Goal: Information Seeking & Learning: Learn about a topic

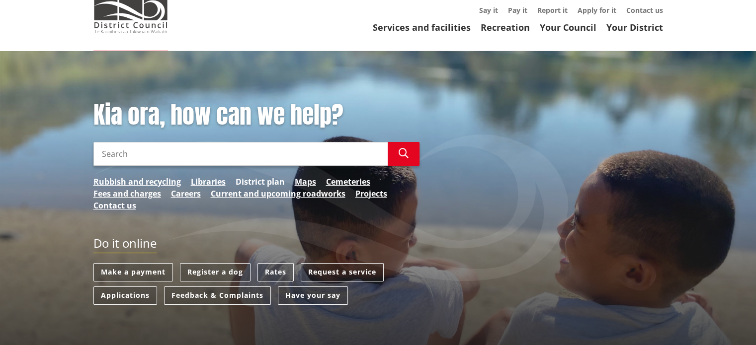
scroll to position [79, 0]
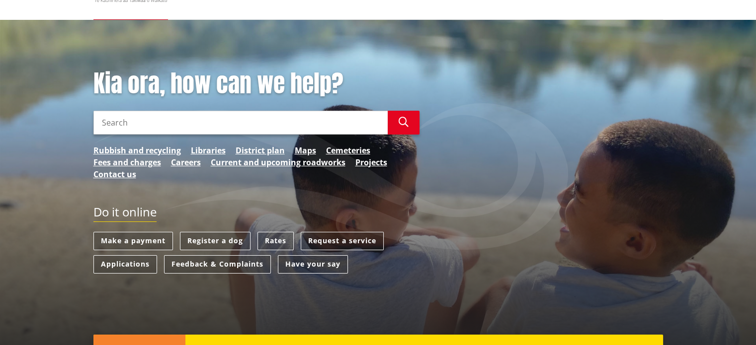
click at [235, 121] on input "Search" at bounding box center [240, 123] width 294 height 24
type input "78c redbrook drive"
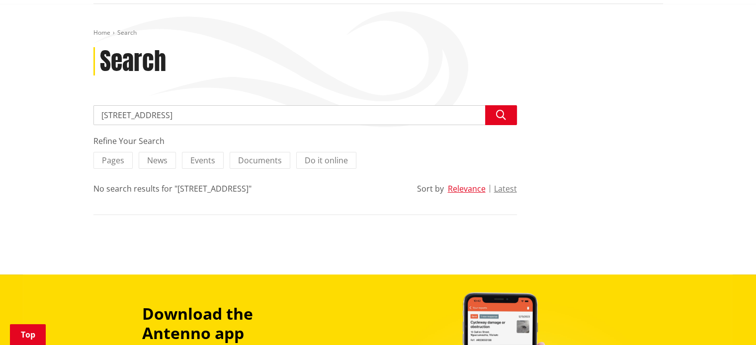
scroll to position [119, 0]
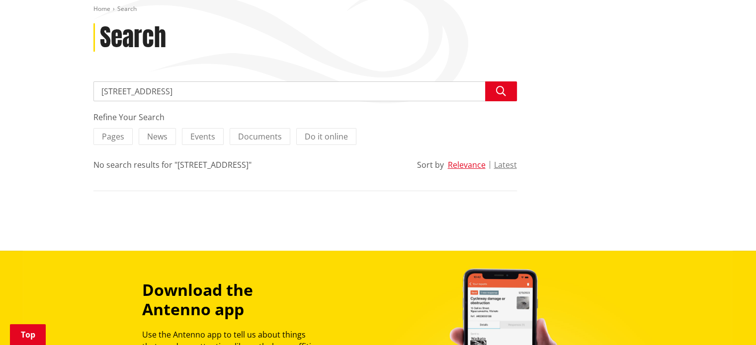
click at [470, 91] on input "[STREET_ADDRESS]" at bounding box center [304, 91] width 423 height 20
type input "property"
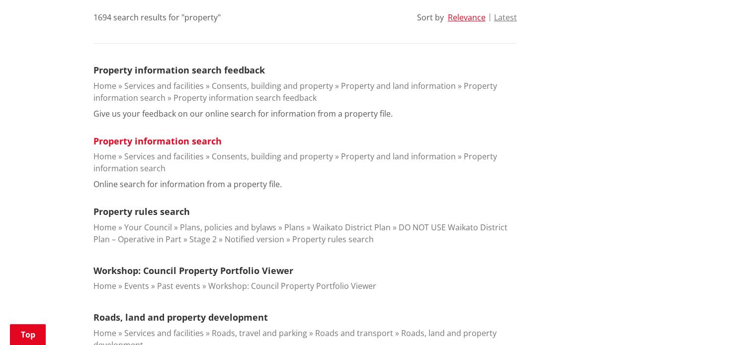
scroll to position [278, 0]
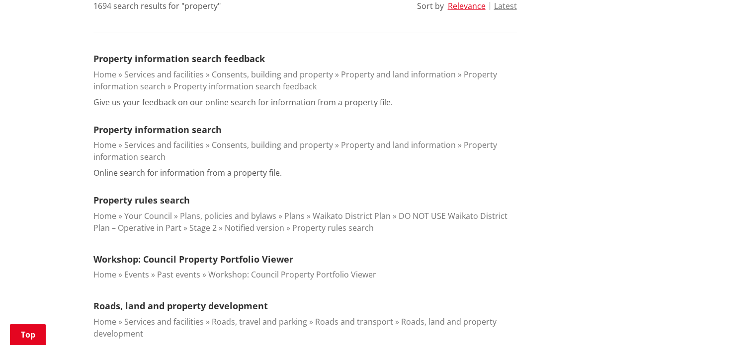
click at [233, 146] on link "Consents, building and property" at bounding box center [272, 145] width 121 height 11
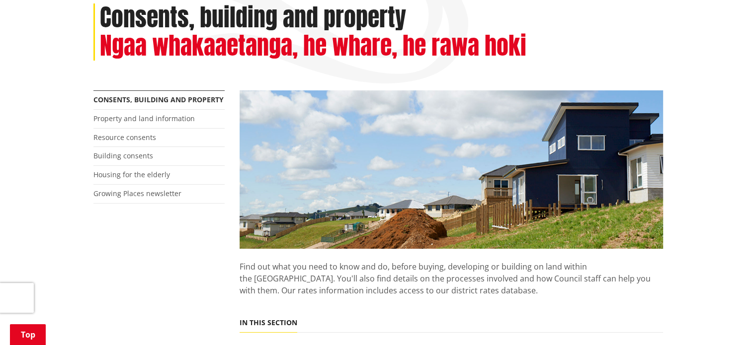
scroll to position [119, 0]
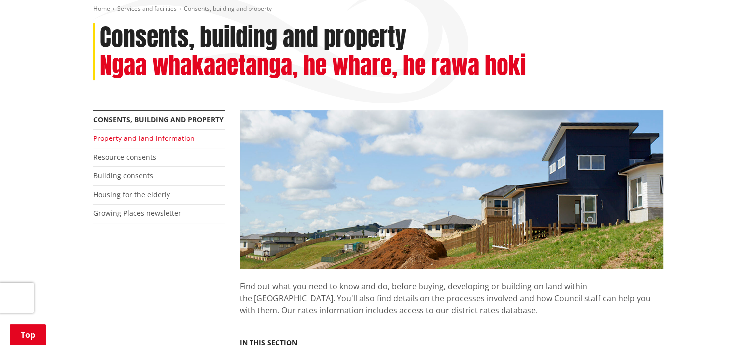
click at [125, 141] on link "Property and land information" at bounding box center [143, 138] width 101 height 9
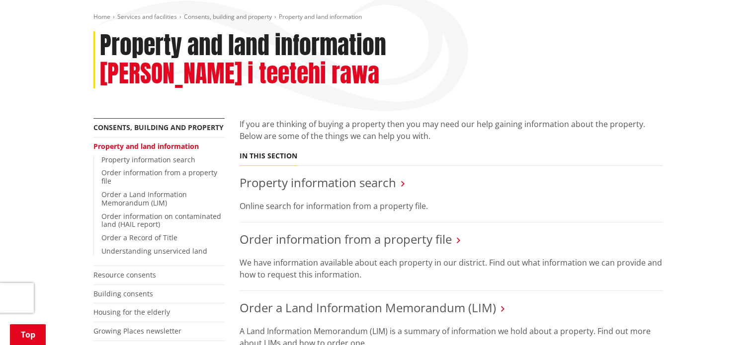
scroll to position [119, 0]
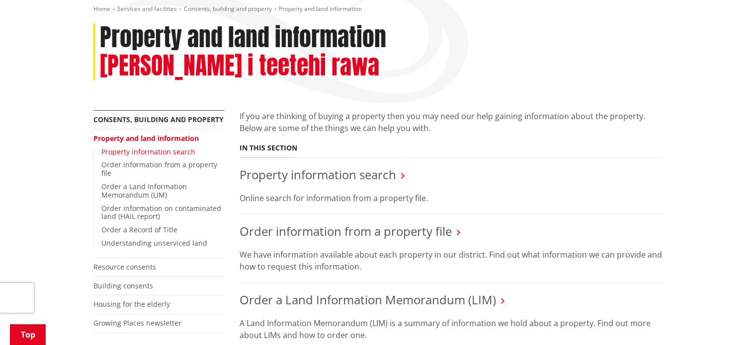
click at [157, 147] on link "Property information search" at bounding box center [148, 151] width 94 height 9
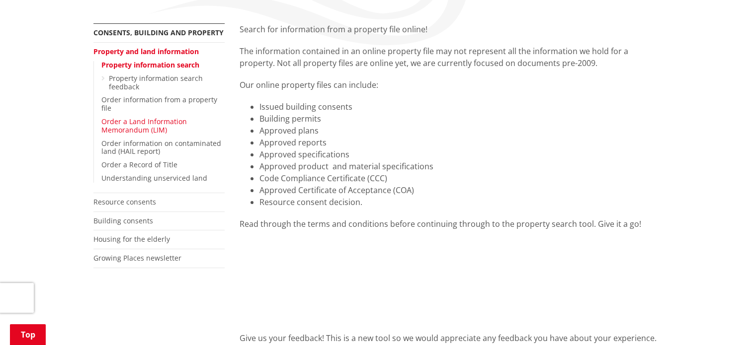
scroll to position [179, 0]
click at [155, 162] on link "Order a Record of Title" at bounding box center [139, 162] width 76 height 9
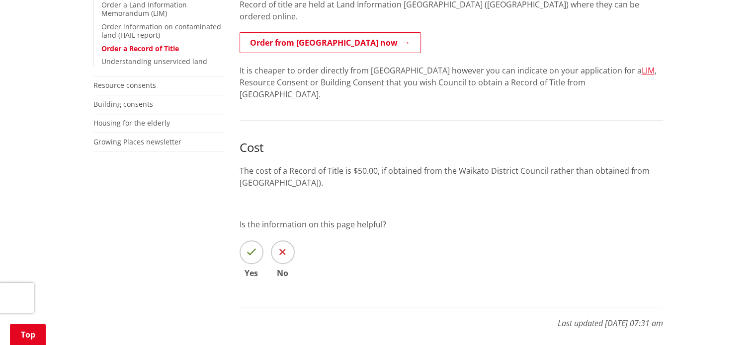
scroll to position [298, 0]
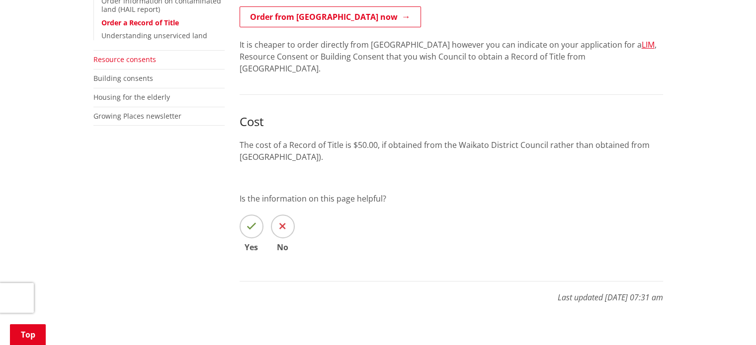
click at [132, 55] on link "Resource consents" at bounding box center [124, 59] width 63 height 9
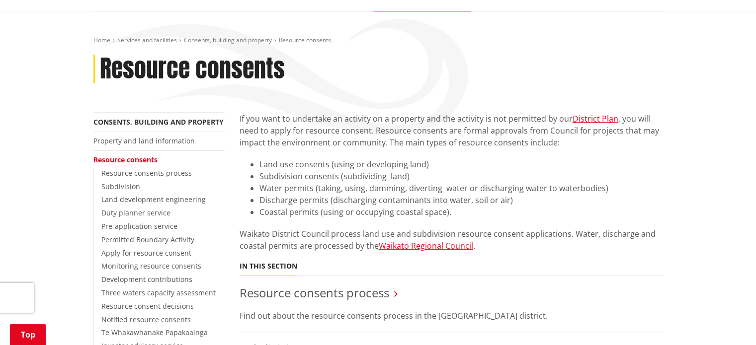
scroll to position [119, 0]
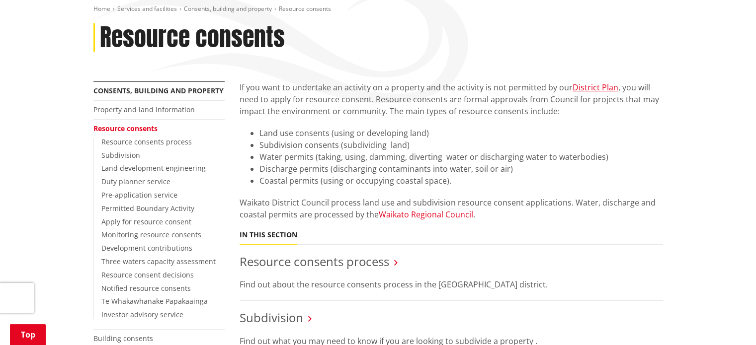
click at [427, 215] on link "Waikato Regional Council" at bounding box center [426, 214] width 94 height 11
